Goal: Transaction & Acquisition: Purchase product/service

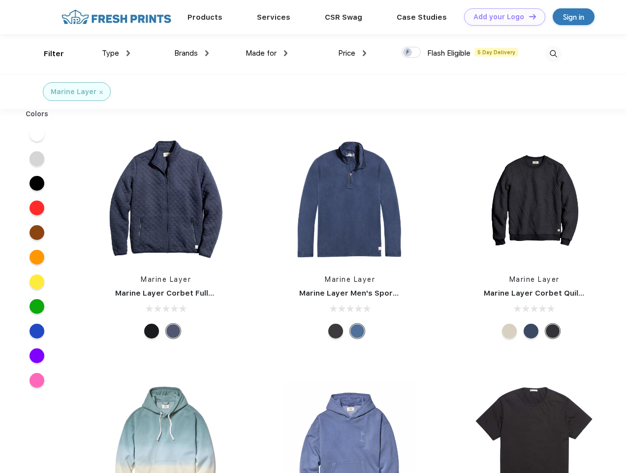
scroll to position [0, 0]
click at [501, 17] on link "Add your Logo Design Tool" at bounding box center [504, 16] width 81 height 17
click at [0, 0] on div "Design Tool" at bounding box center [0, 0] width 0 height 0
click at [528, 16] on link "Add your Logo Design Tool" at bounding box center [504, 16] width 81 height 17
click at [47, 54] on div "Filter" at bounding box center [54, 53] width 20 height 11
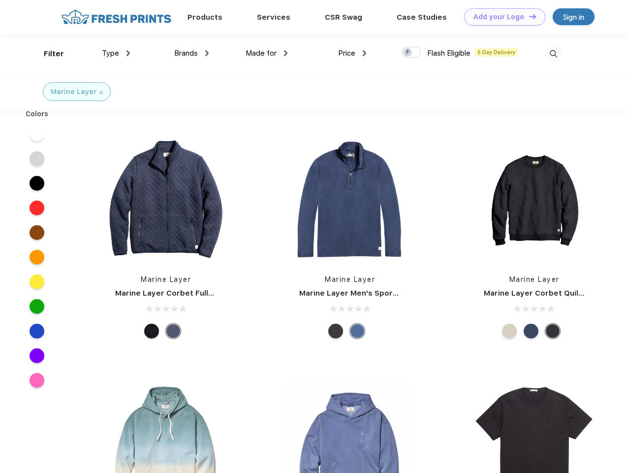
click at [116, 53] on span "Type" at bounding box center [110, 53] width 17 height 9
click at [191, 53] on span "Brands" at bounding box center [186, 53] width 24 height 9
click at [267, 53] on span "Made for" at bounding box center [261, 53] width 31 height 9
click at [352, 53] on span "Price" at bounding box center [346, 53] width 17 height 9
click at [411, 53] on div at bounding box center [411, 52] width 19 height 11
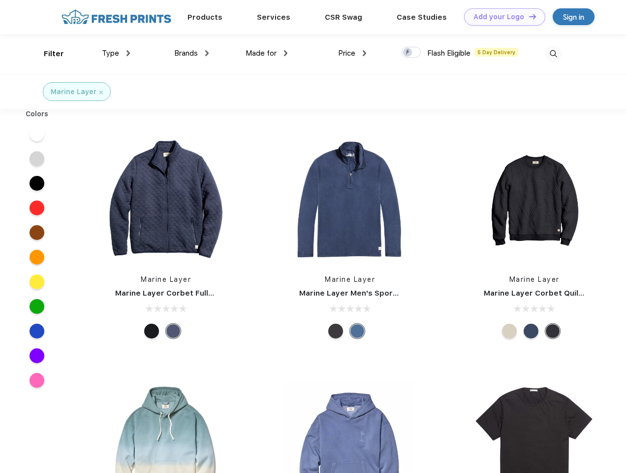
click at [408, 53] on input "checkbox" at bounding box center [405, 49] width 6 height 6
click at [553, 54] on img at bounding box center [553, 54] width 16 height 16
